Goal: Download file/media

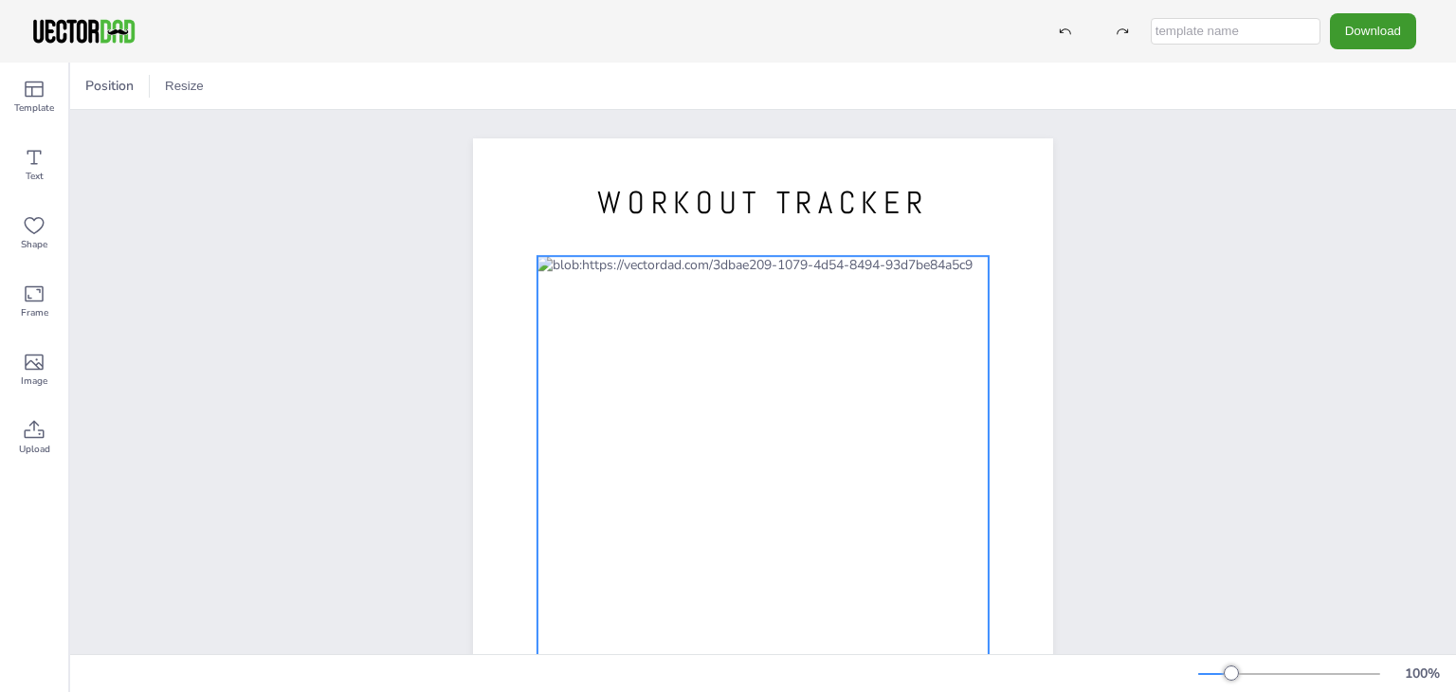
click at [610, 288] on div at bounding box center [762, 549] width 451 height 586
click at [835, 281] on div at bounding box center [762, 549] width 451 height 586
click at [1334, 275] on div "WORKOUT TRACKER [DOMAIN_NAME]" at bounding box center [762, 513] width 1385 height 806
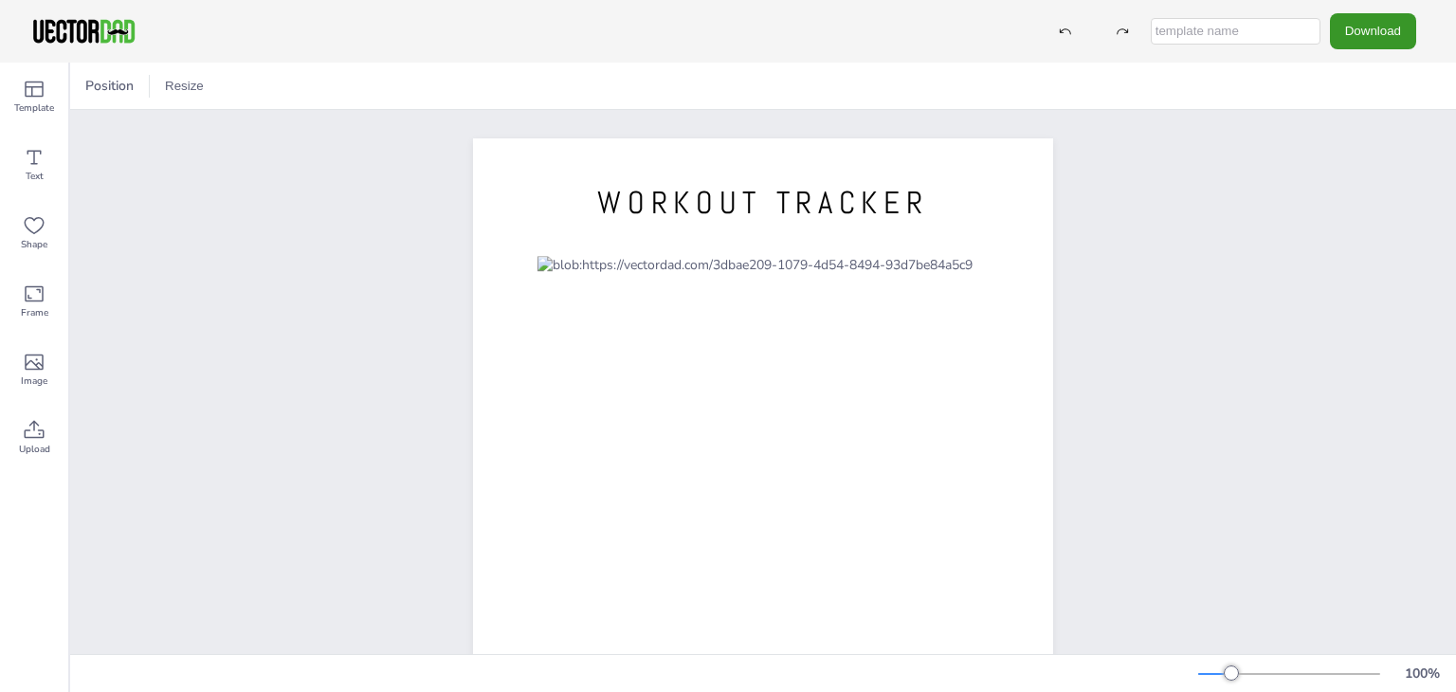
click at [1372, 29] on button "Download" at bounding box center [1372, 30] width 86 height 35
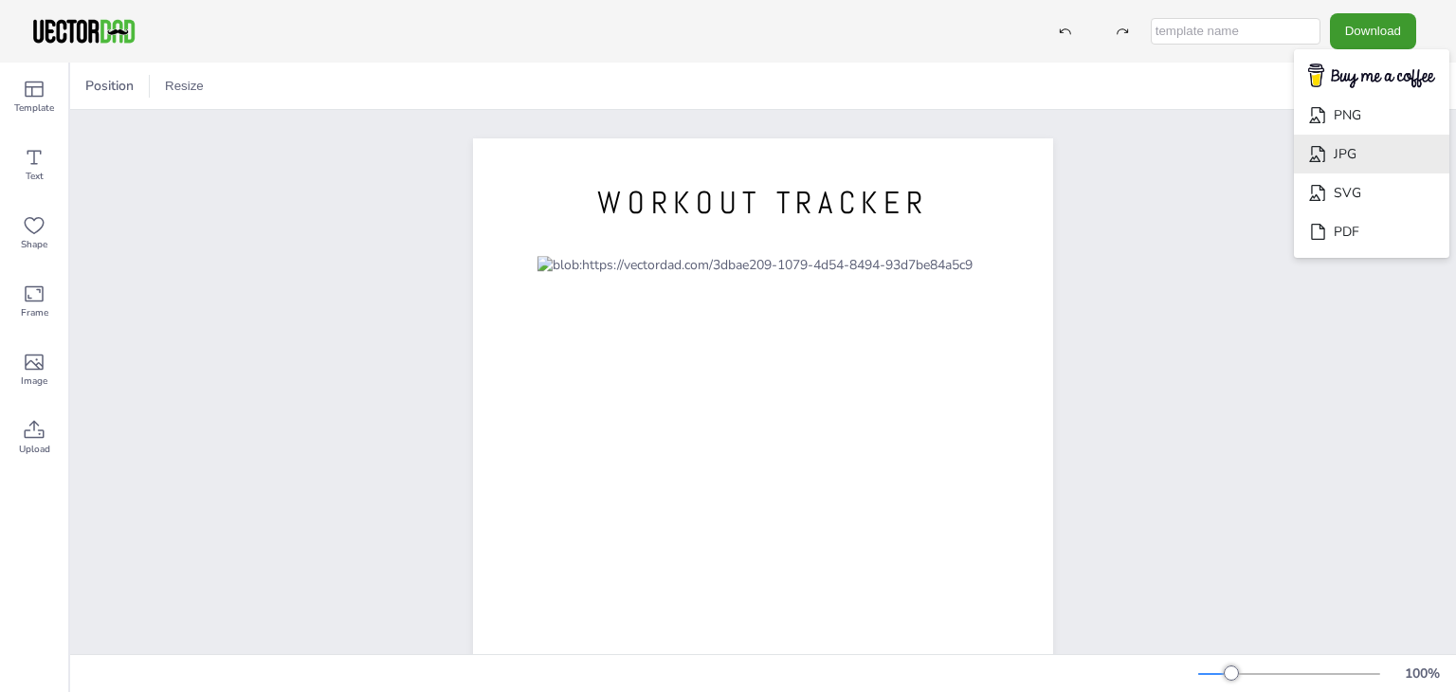
click at [1365, 154] on li "JPG" at bounding box center [1370, 154] width 155 height 39
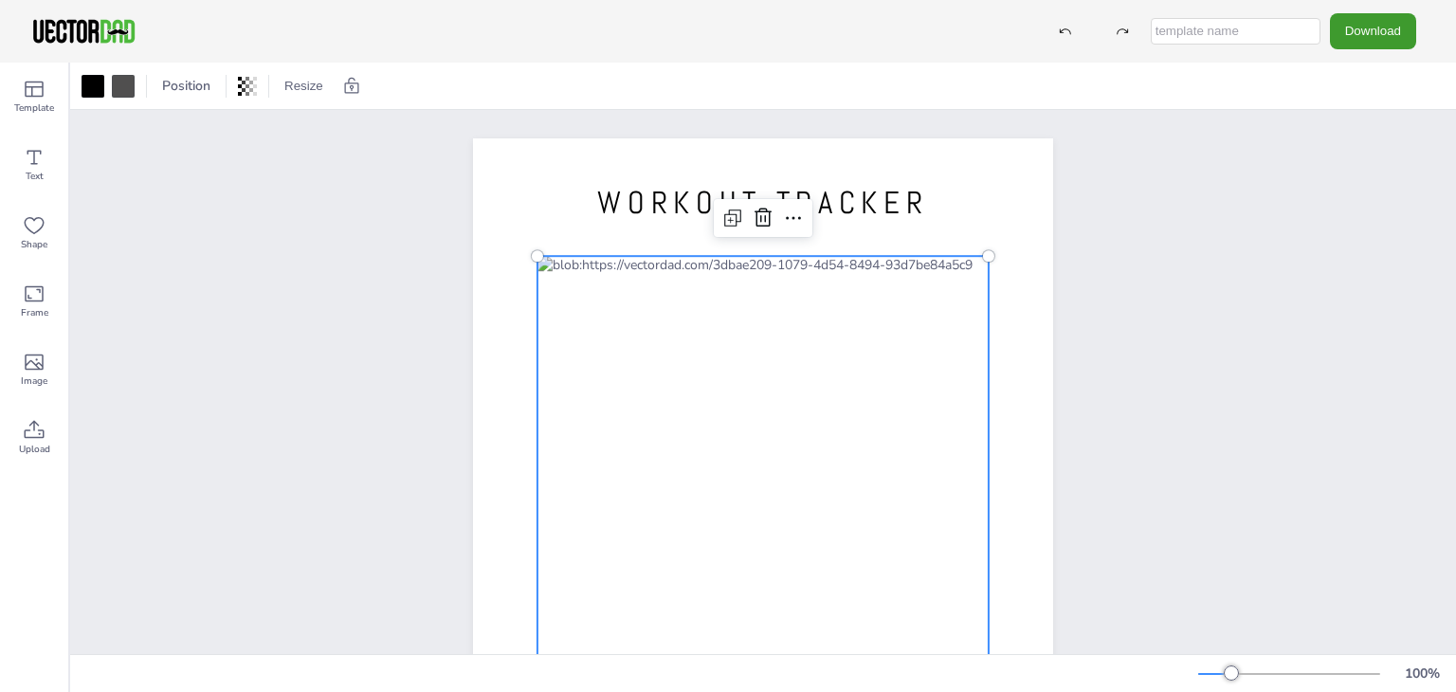
click at [595, 285] on div at bounding box center [762, 549] width 451 height 586
click at [837, 331] on div at bounding box center [762, 549] width 451 height 586
click at [27, 172] on span "Text" at bounding box center [35, 176] width 18 height 15
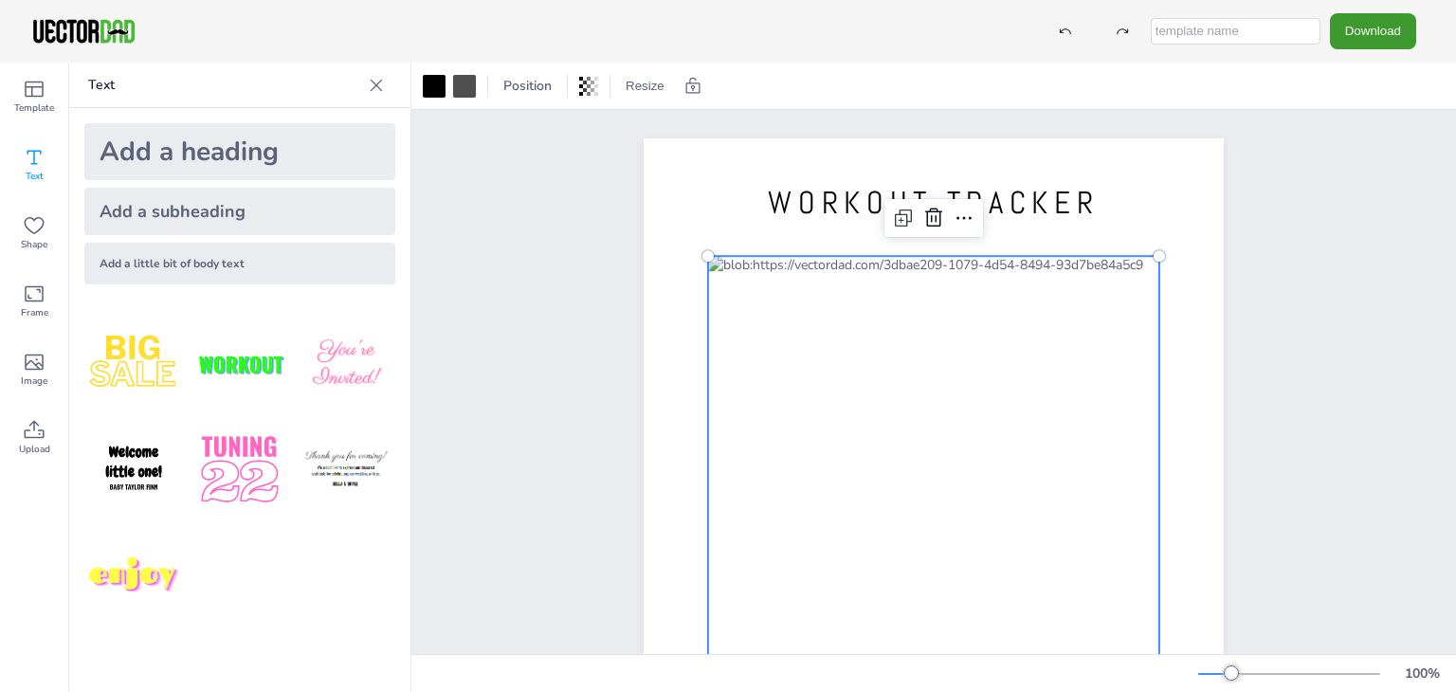
click at [879, 294] on div at bounding box center [933, 549] width 451 height 586
click at [521, 275] on div "WORKOUT TRACKER [DOMAIN_NAME]" at bounding box center [933, 513] width 1044 height 806
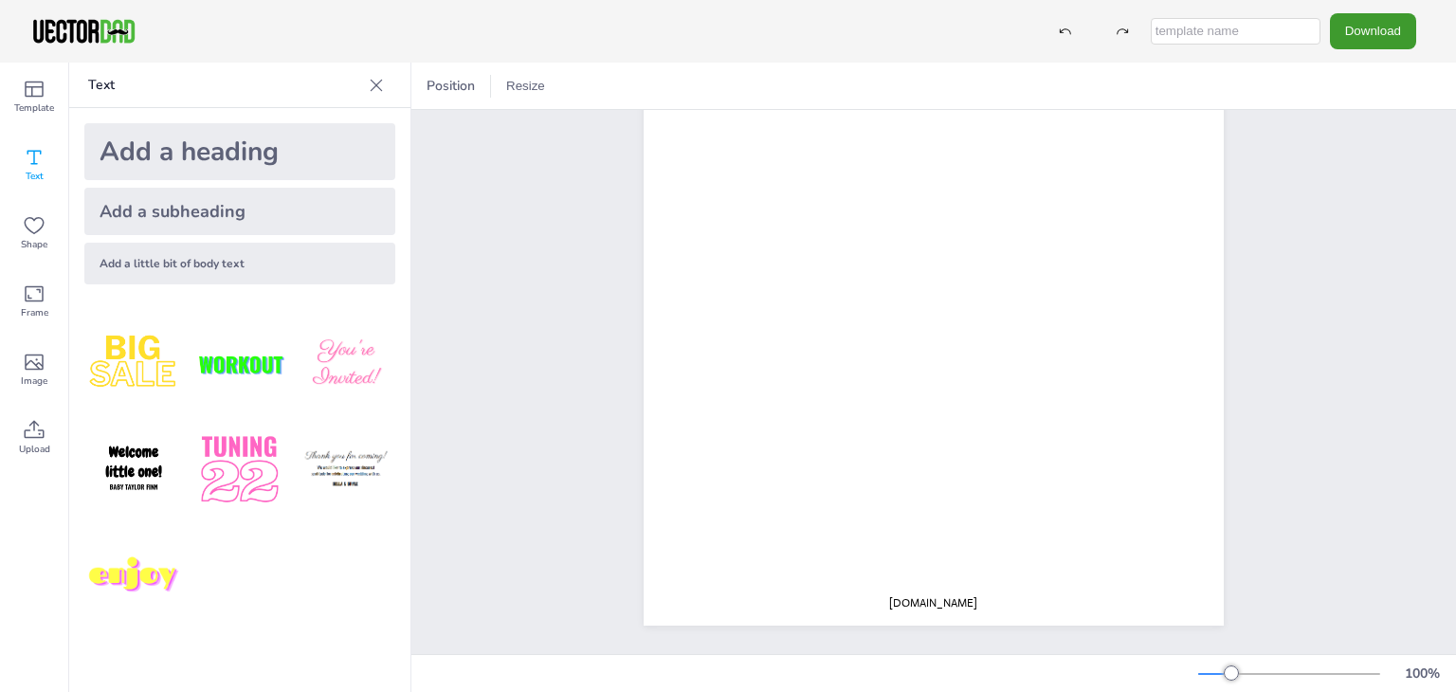
scroll to position [42, 0]
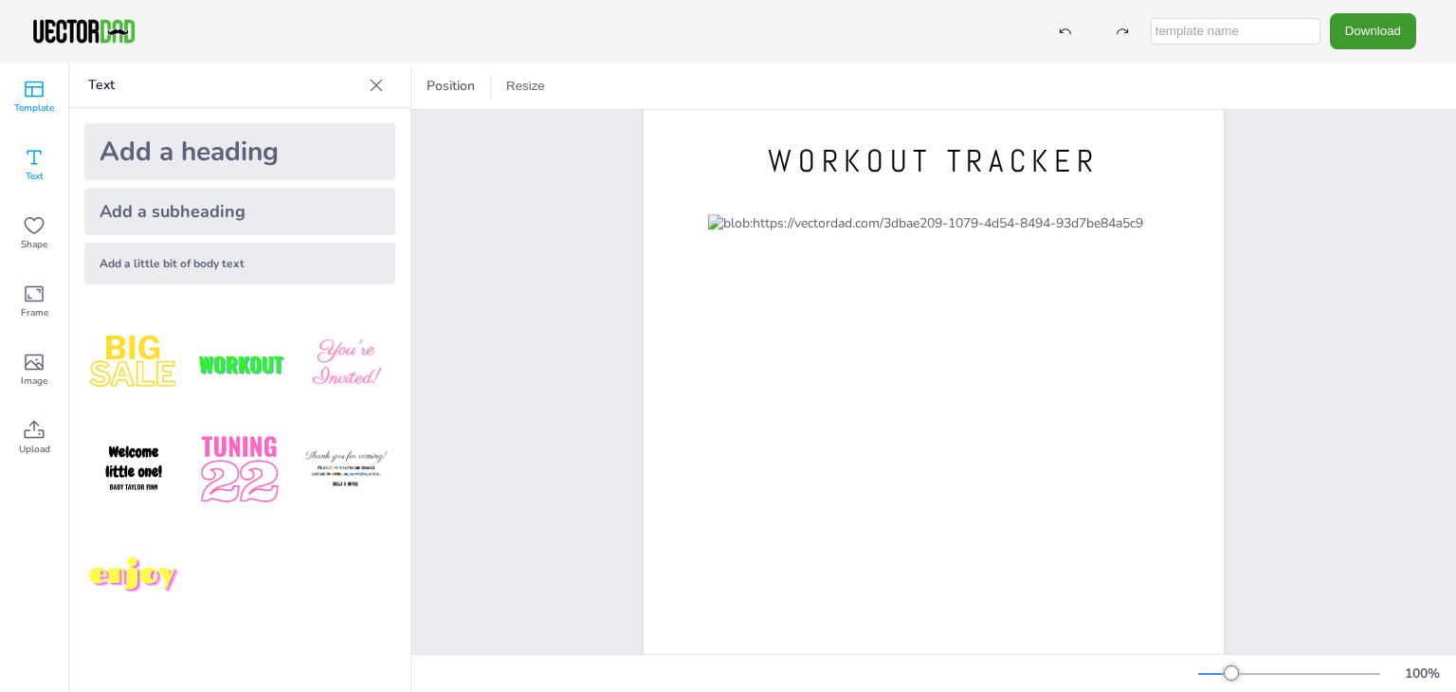
click at [30, 118] on div "Template" at bounding box center [34, 97] width 68 height 68
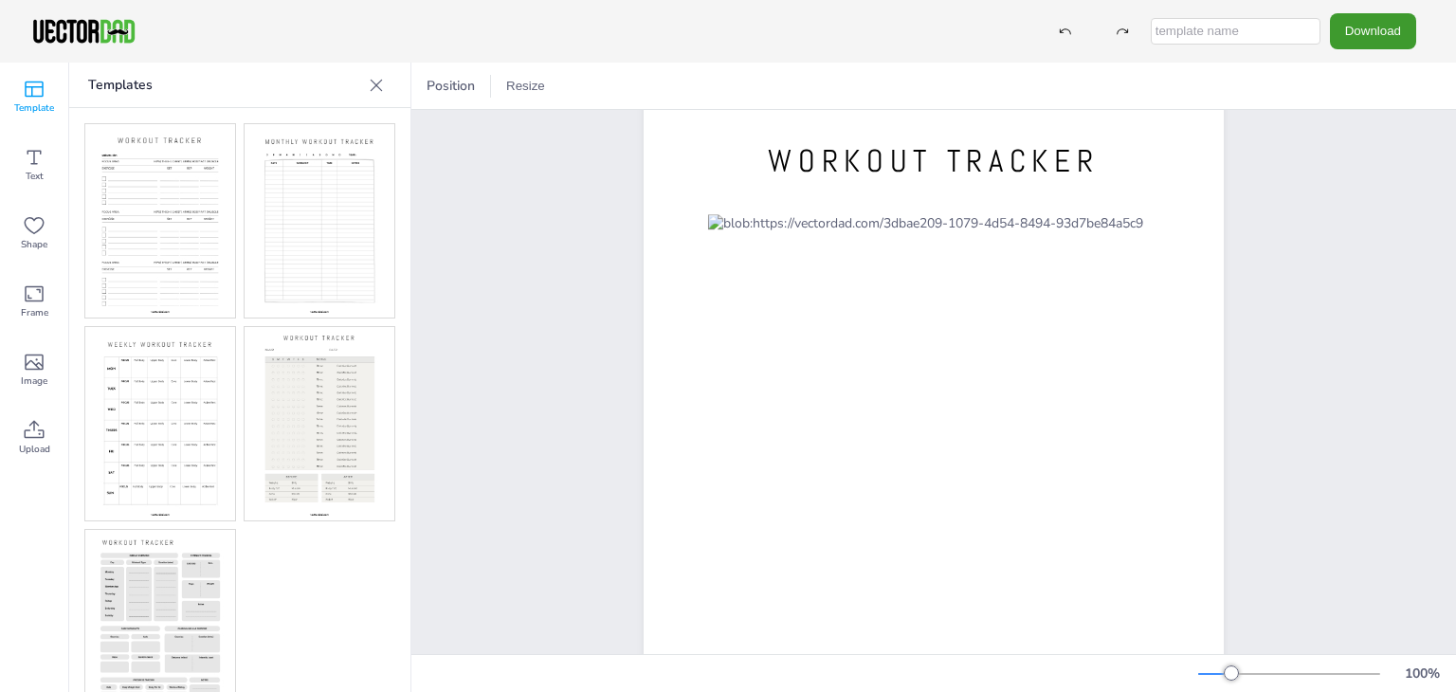
click at [195, 201] on img at bounding box center [160, 220] width 150 height 193
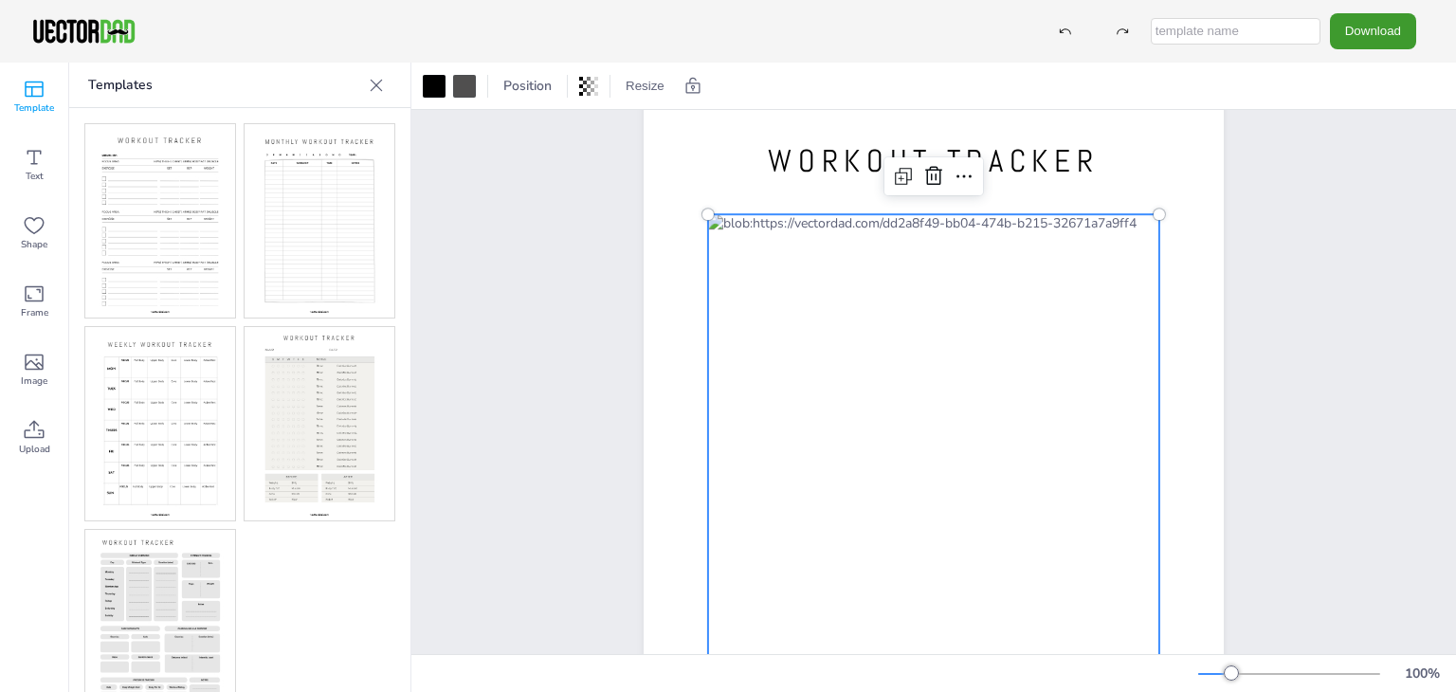
click at [782, 240] on div at bounding box center [933, 507] width 451 height 586
click at [762, 270] on div at bounding box center [933, 507] width 451 height 586
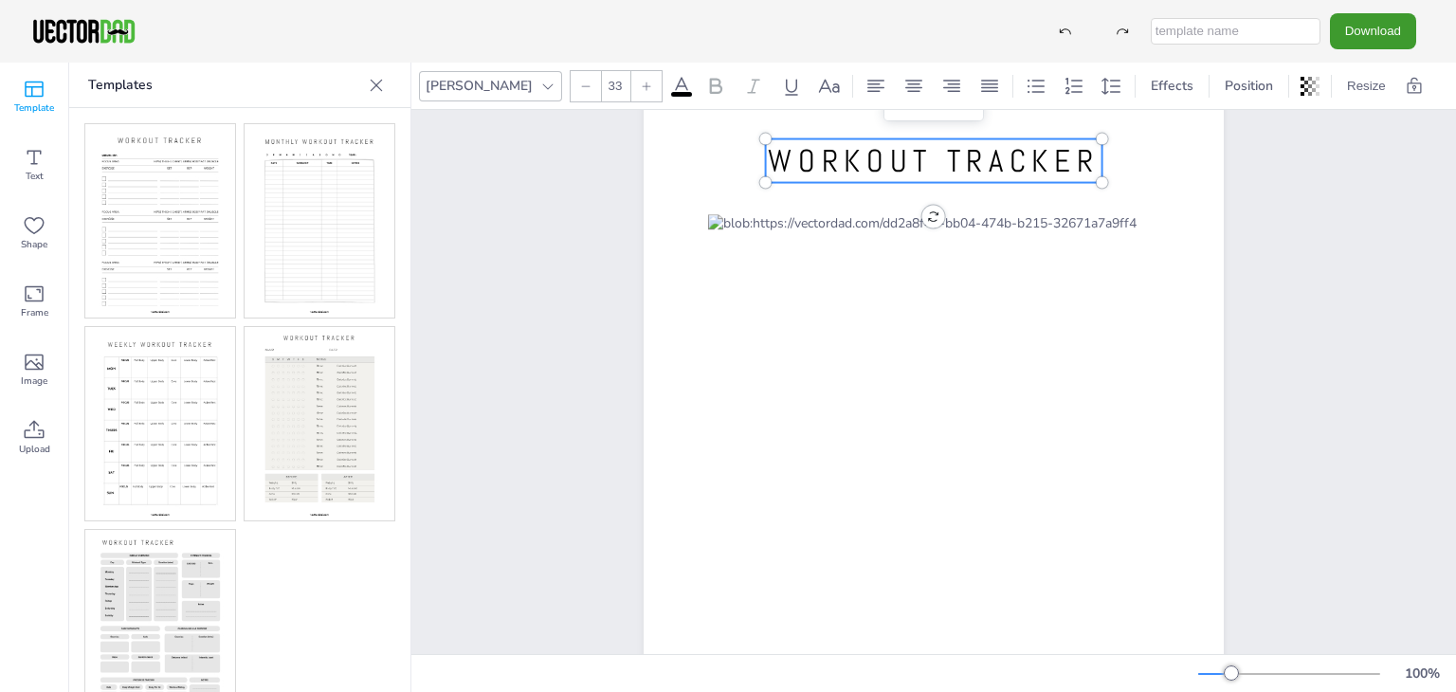
click at [853, 150] on span "WORKOUT TRACKER" at bounding box center [933, 161] width 331 height 40
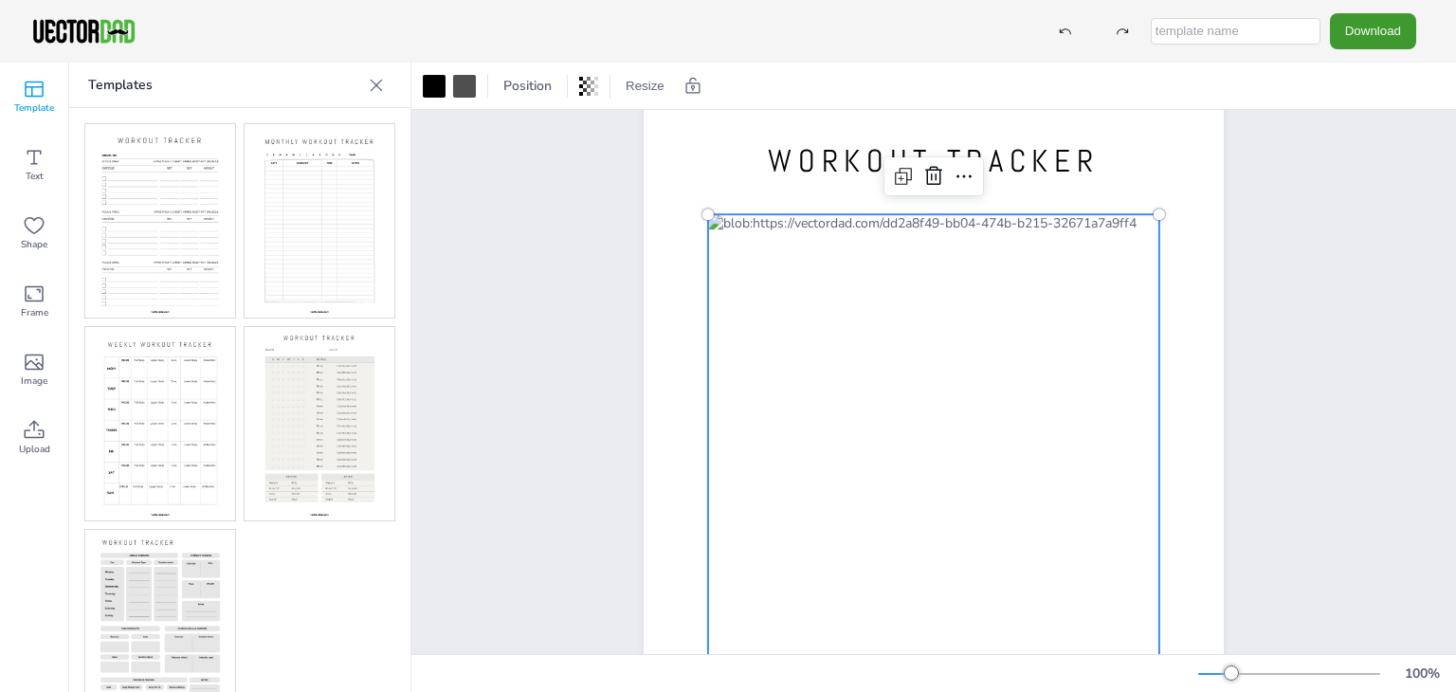
click at [756, 247] on div at bounding box center [933, 507] width 451 height 586
click at [920, 270] on div at bounding box center [933, 507] width 451 height 586
click at [944, 364] on div at bounding box center [933, 507] width 451 height 586
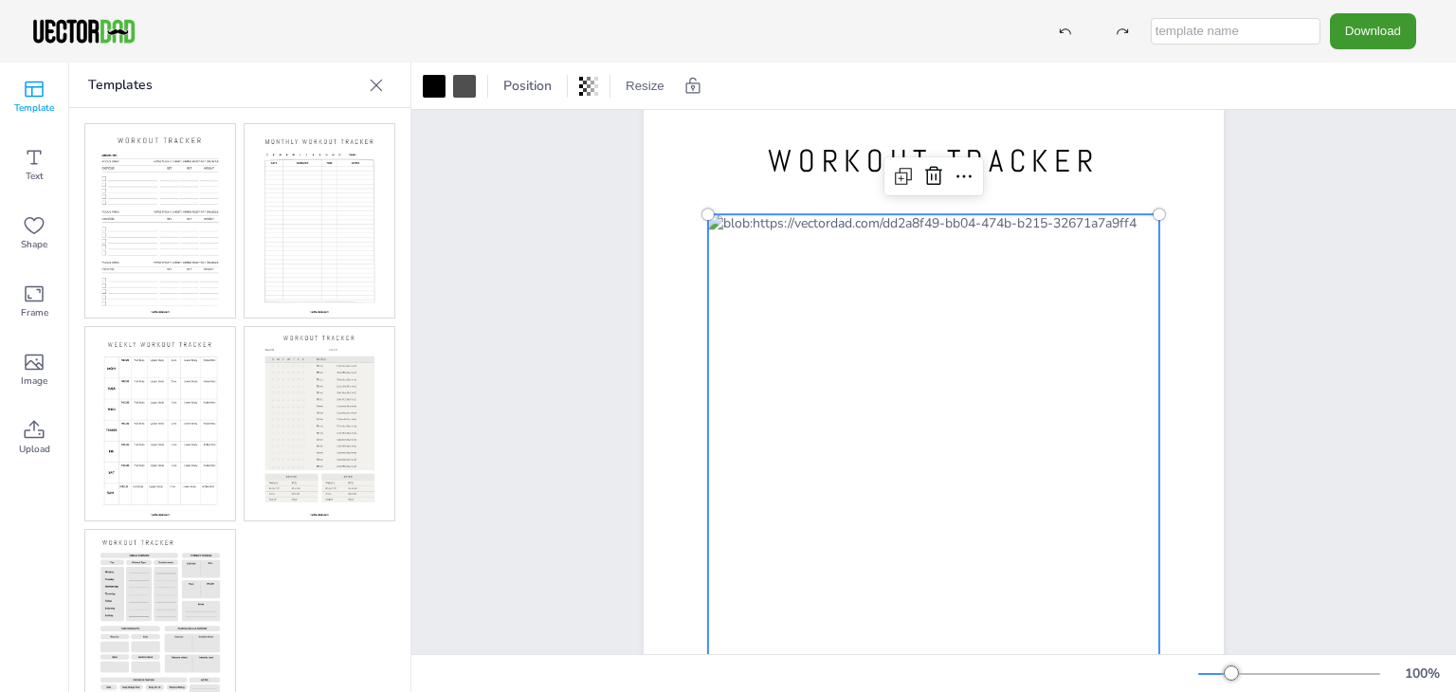
click at [773, 267] on div at bounding box center [933, 507] width 451 height 586
click at [757, 263] on div at bounding box center [933, 507] width 451 height 586
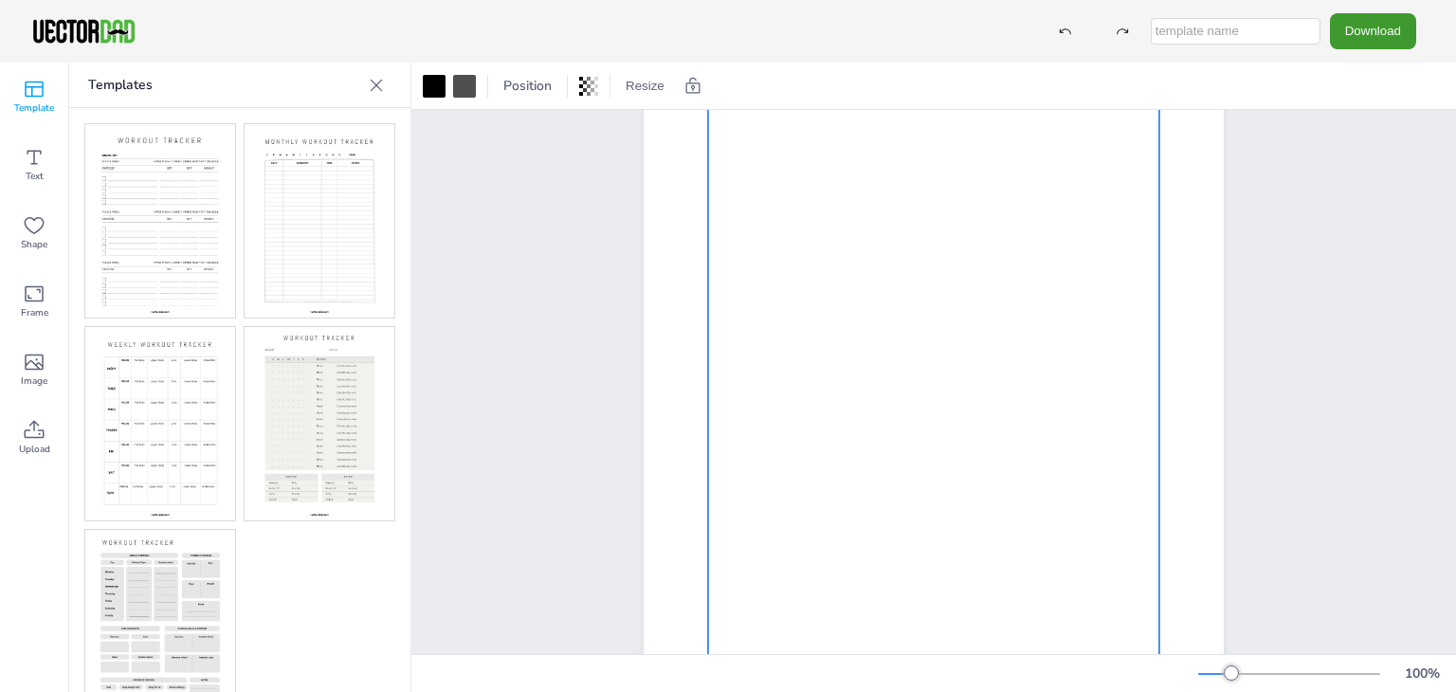
scroll to position [277, 0]
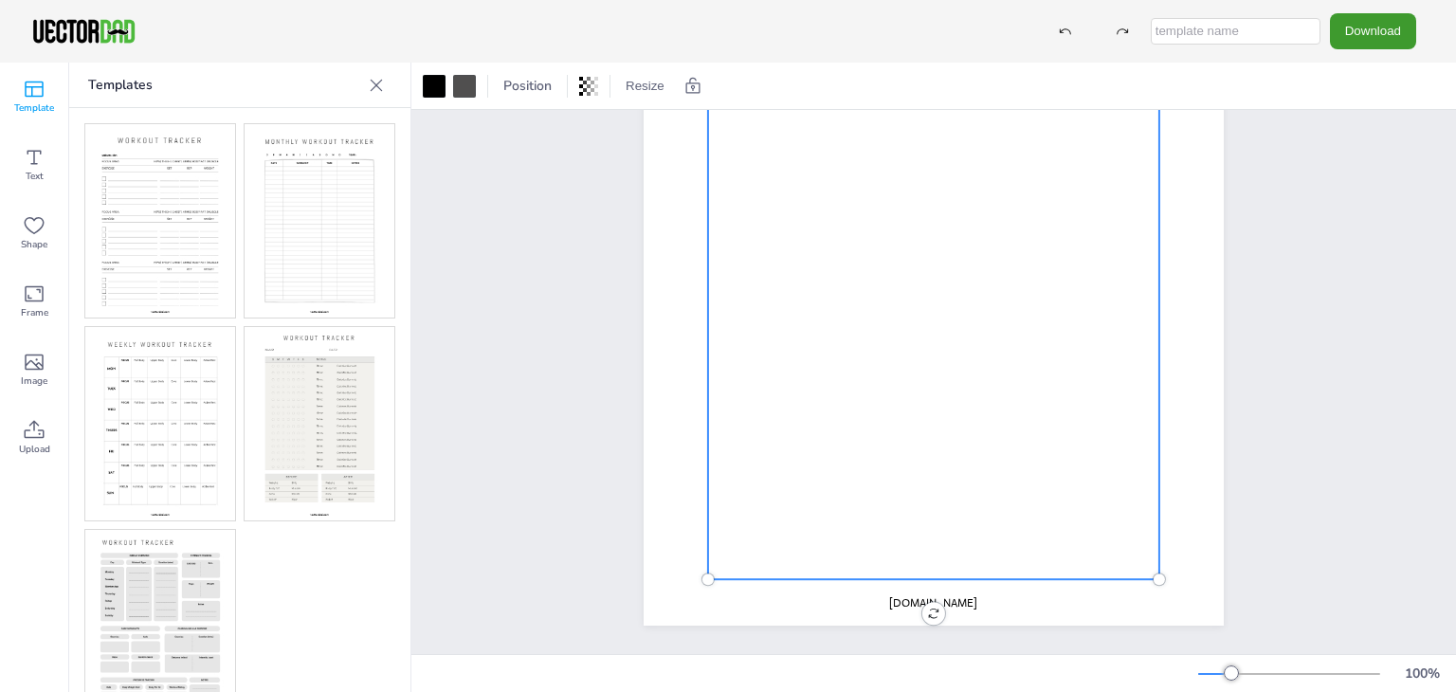
click at [1154, 571] on div at bounding box center [1158, 578] width 15 height 15
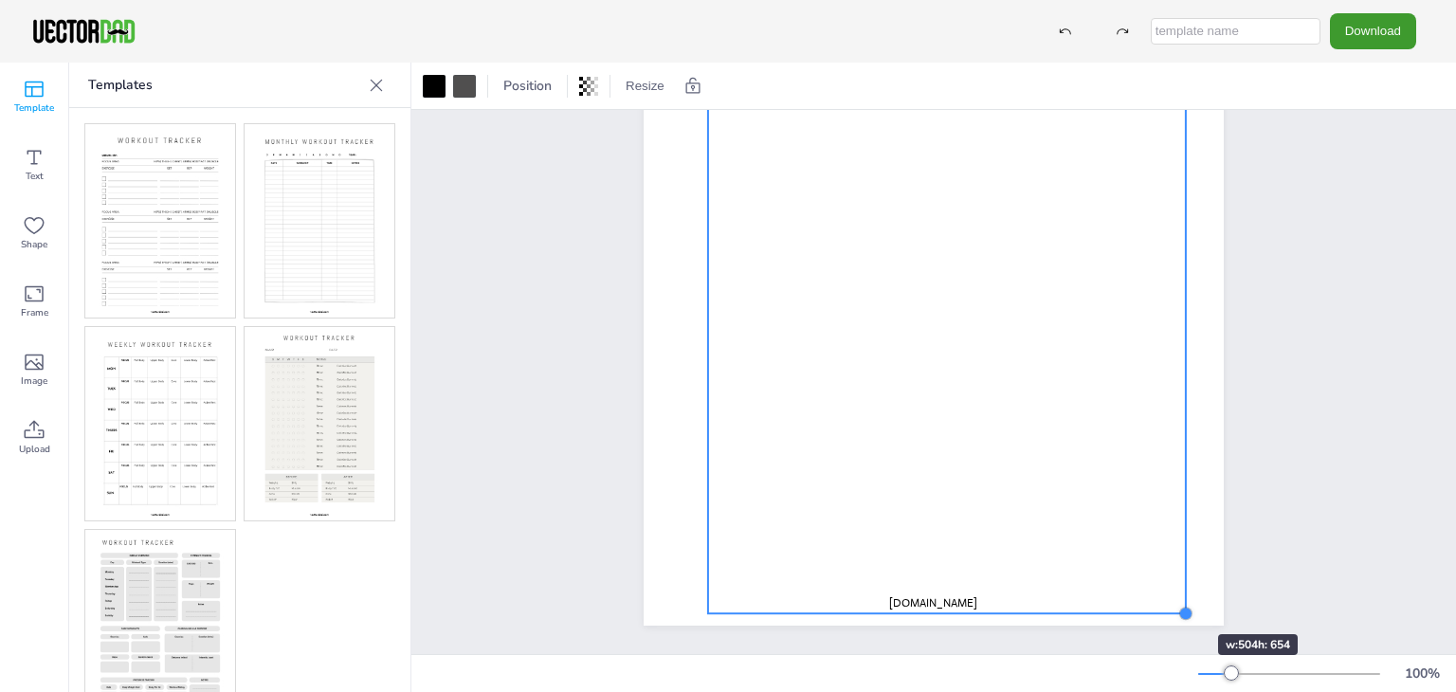
drag, startPoint x: 1154, startPoint y: 566, endPoint x: 1161, endPoint y: 600, distance: 34.8
click at [1161, 600] on div "WORKOUT TRACKER [DOMAIN_NAME]" at bounding box center [933, 251] width 580 height 750
click at [1370, 523] on div "WORKOUT TRACKER [DOMAIN_NAME]" at bounding box center [933, 250] width 1044 height 806
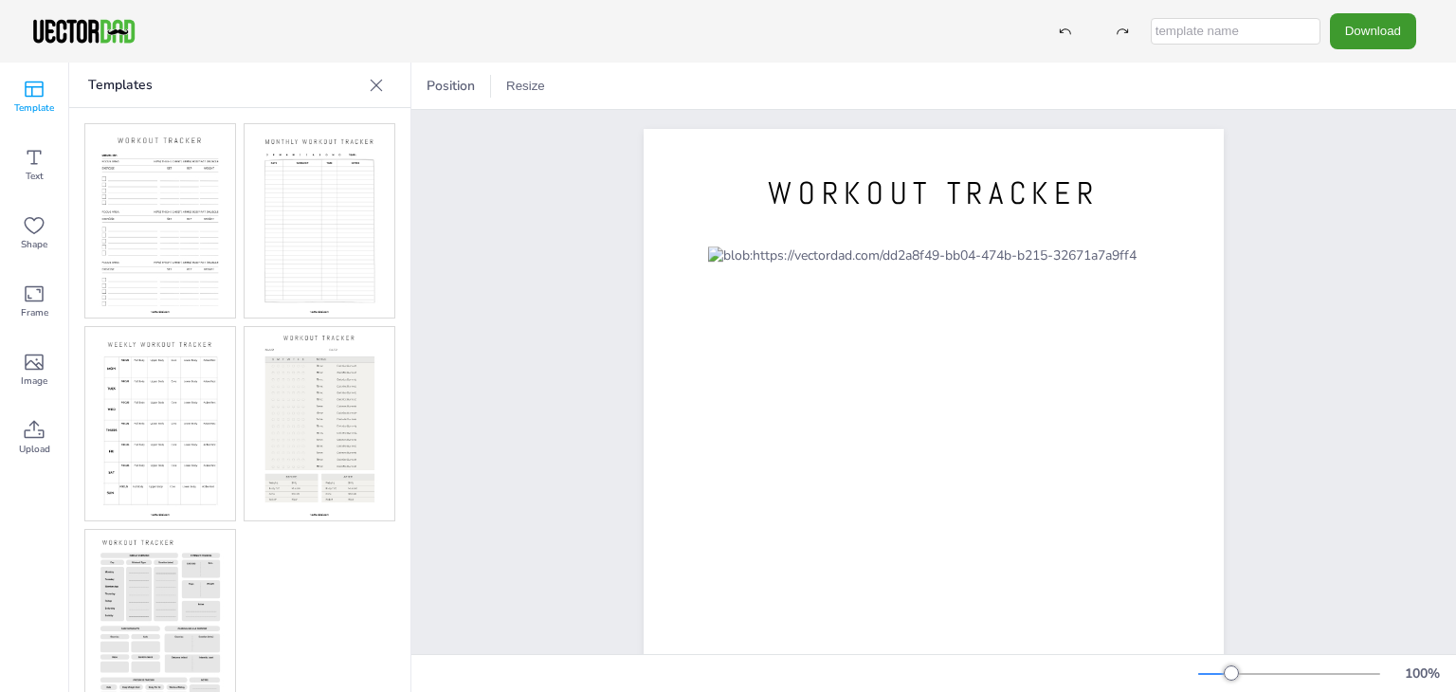
scroll to position [0, 0]
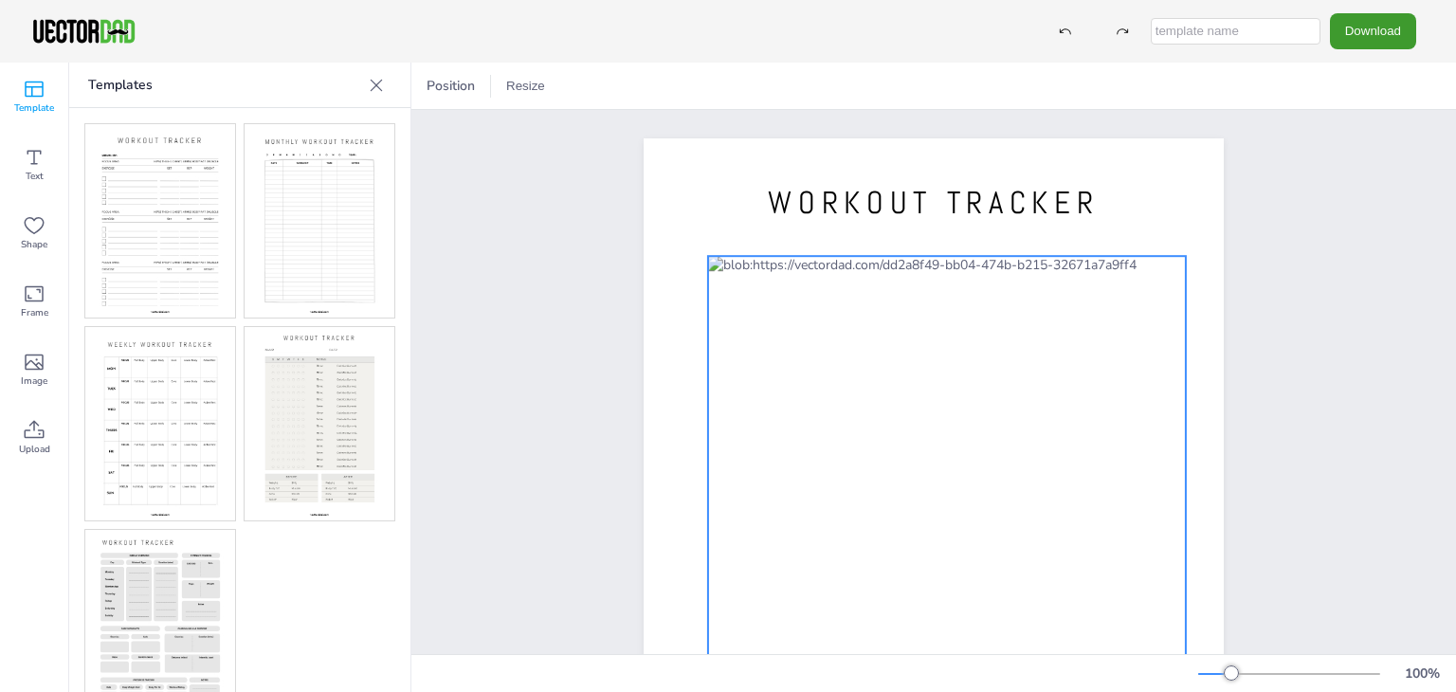
click at [758, 322] on div at bounding box center [947, 566] width 478 height 620
click at [740, 308] on div at bounding box center [947, 566] width 478 height 620
drag, startPoint x: 789, startPoint y: 350, endPoint x: 775, endPoint y: 334, distance: 21.5
click at [775, 334] on div at bounding box center [947, 566] width 478 height 620
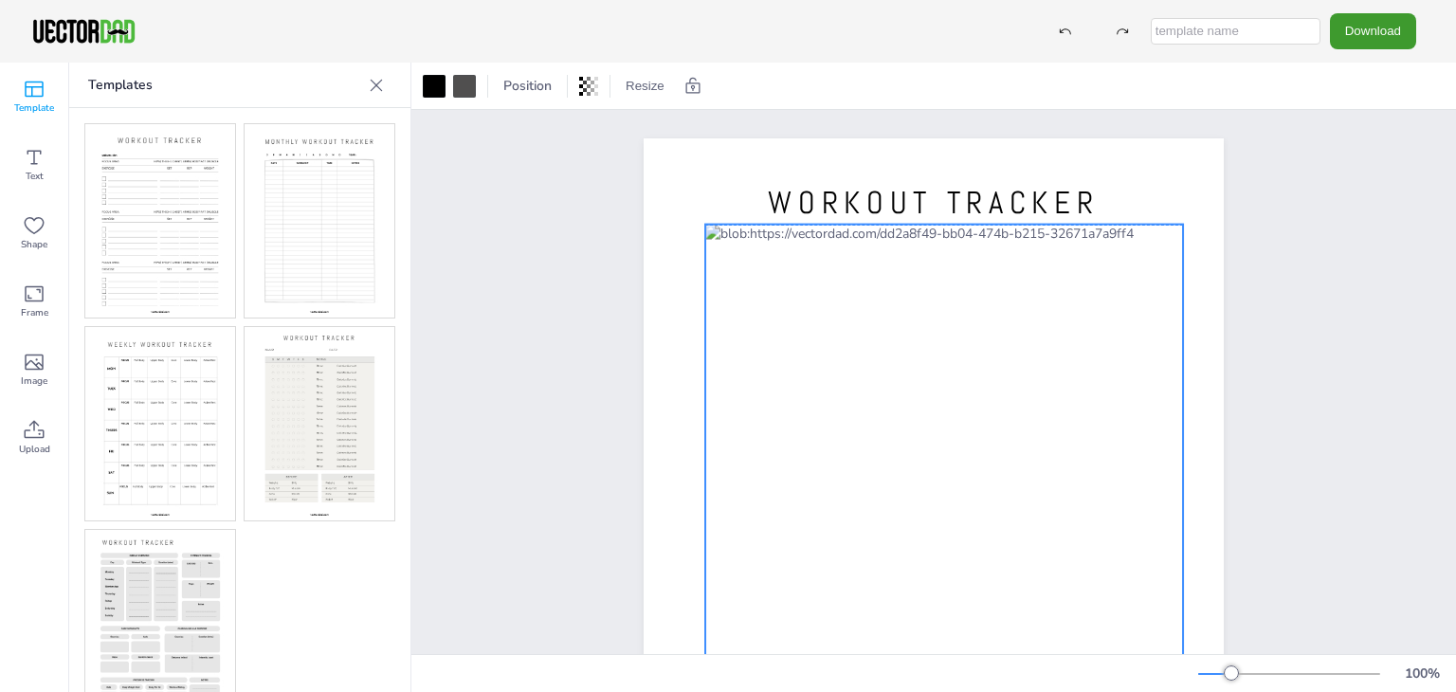
drag, startPoint x: 750, startPoint y: 297, endPoint x: 761, endPoint y: 285, distance: 15.4
click at [761, 285] on div at bounding box center [944, 535] width 478 height 620
click at [765, 261] on div at bounding box center [944, 535] width 478 height 620
click at [777, 253] on div at bounding box center [944, 535] width 478 height 620
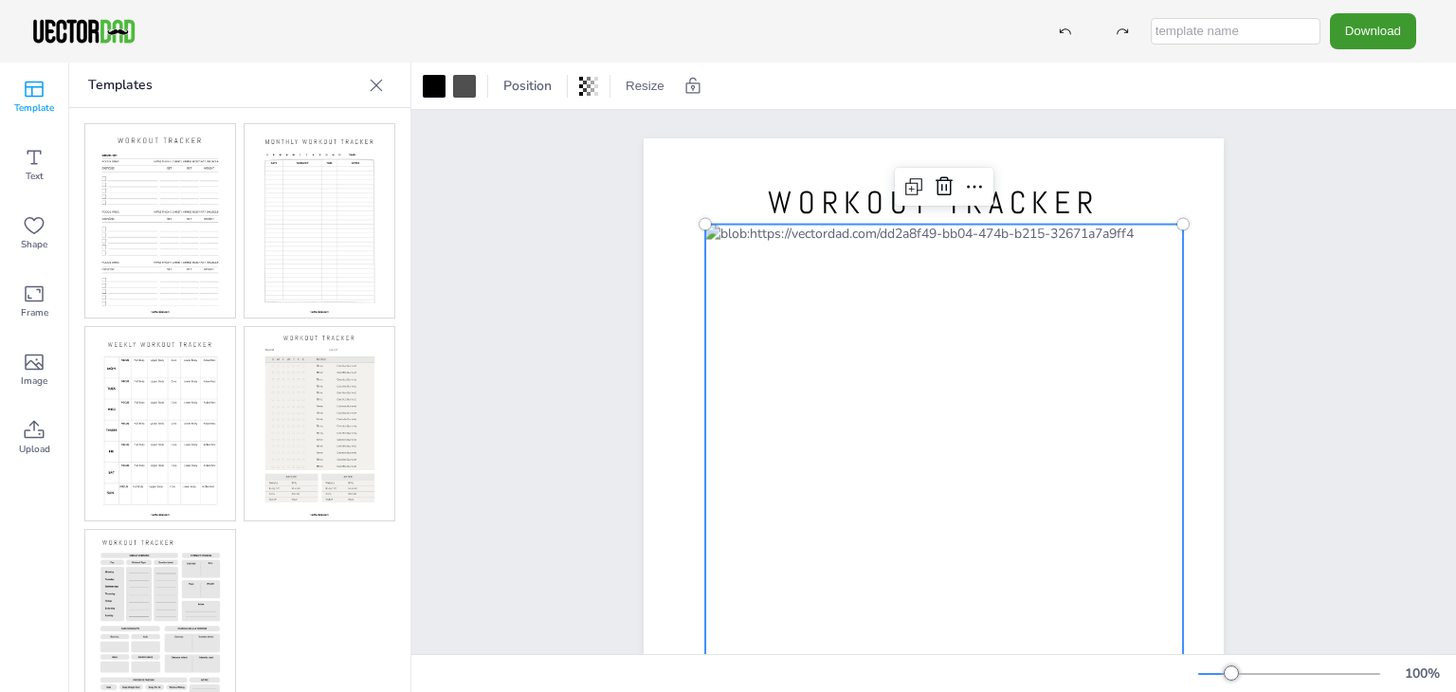
click at [777, 253] on div at bounding box center [944, 535] width 478 height 620
